Goal: Task Accomplishment & Management: Manage account settings

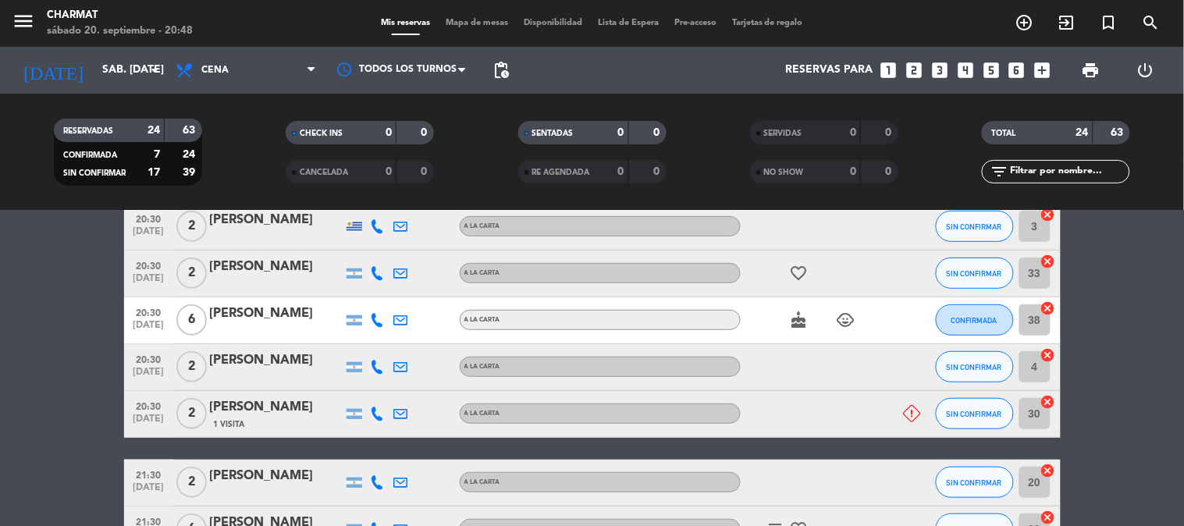
scroll to position [260, 0]
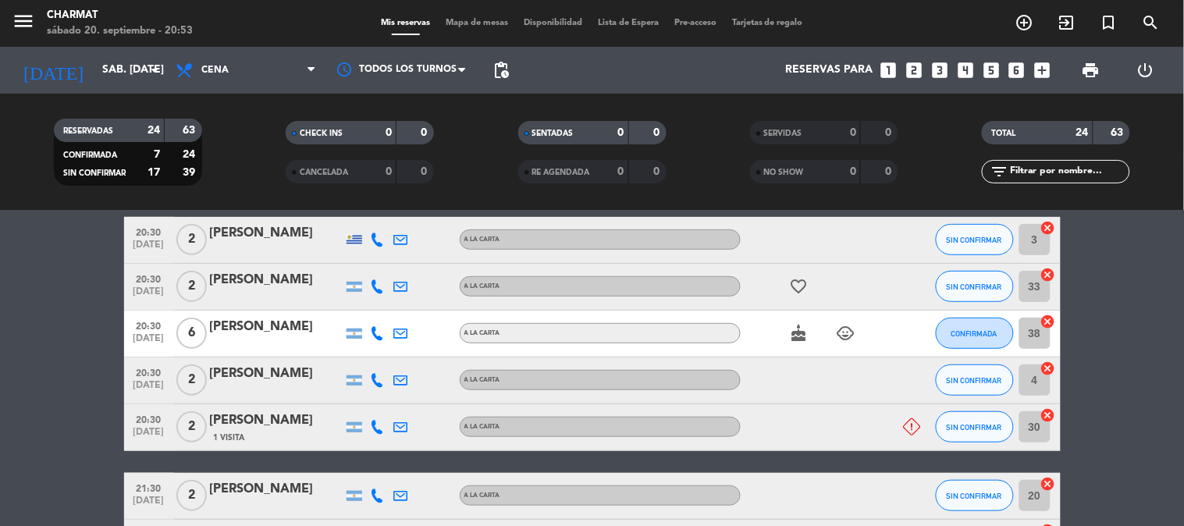
scroll to position [260, 0]
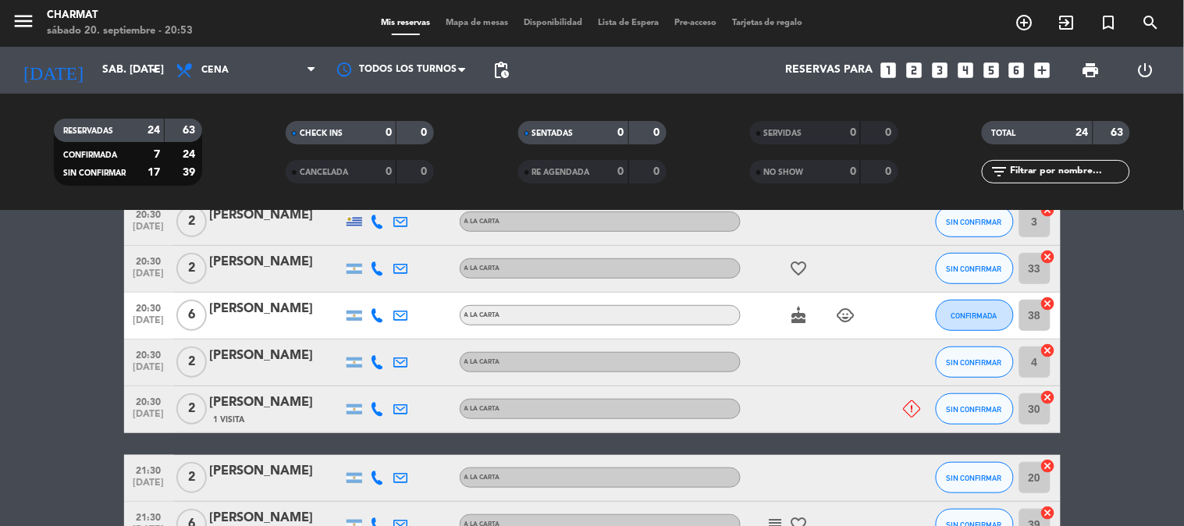
click at [908, 406] on icon at bounding box center [911, 408] width 17 height 17
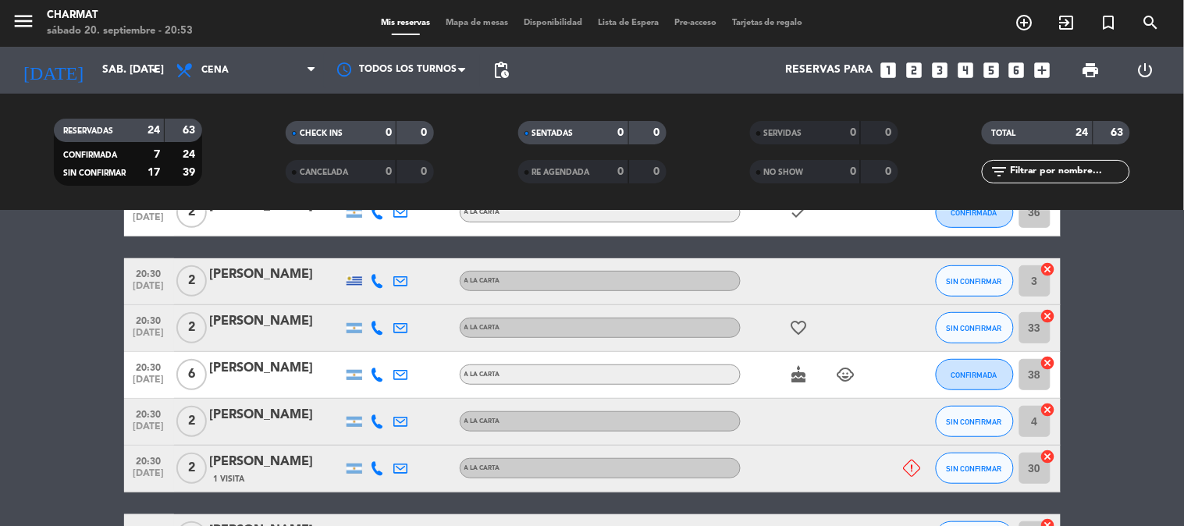
scroll to position [173, 0]
